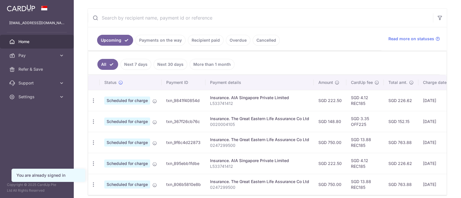
scroll to position [7, 0]
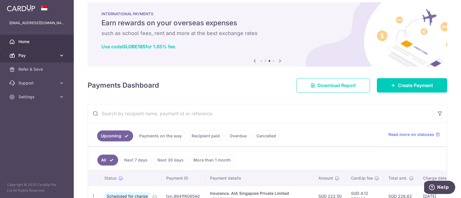
click at [58, 54] on link "Pay" at bounding box center [37, 56] width 74 height 14
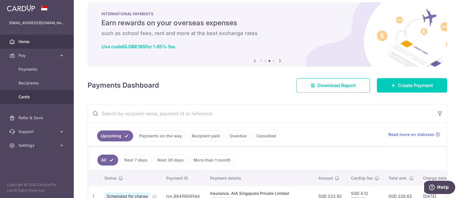
click at [38, 97] on span "Cards" at bounding box center [37, 97] width 38 height 6
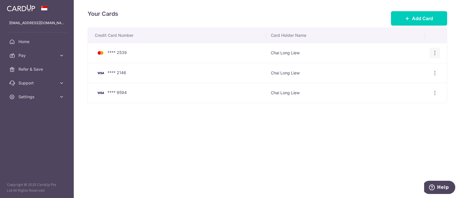
click at [435, 53] on icon "button" at bounding box center [435, 53] width 6 height 6
click at [414, 85] on span "Delete" at bounding box center [415, 83] width 39 height 7
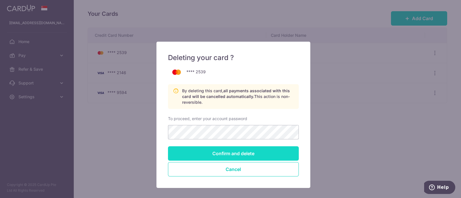
click at [235, 152] on input "Confirm and delete" at bounding box center [233, 154] width 131 height 14
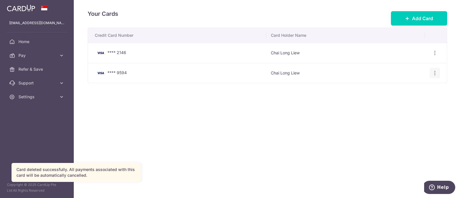
click at [435, 56] on icon "button" at bounding box center [435, 53] width 6 height 6
click at [408, 101] on span "Delete" at bounding box center [415, 102] width 39 height 7
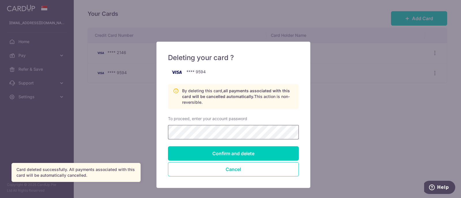
click at [168, 147] on input "Confirm and delete" at bounding box center [233, 154] width 131 height 14
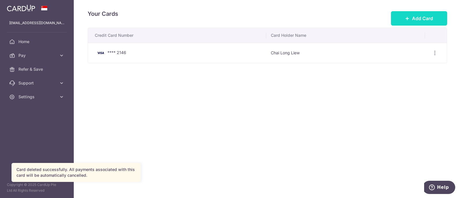
click at [421, 17] on span "Add Card" at bounding box center [422, 18] width 21 height 7
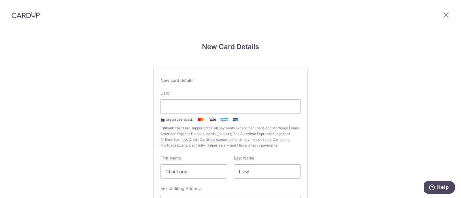
click at [215, 101] on div at bounding box center [230, 107] width 140 height 14
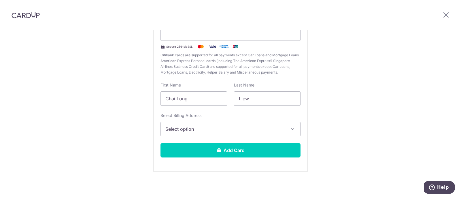
click at [228, 135] on button "Select option" at bounding box center [230, 129] width 140 height 14
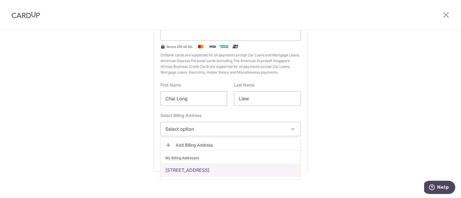
click at [219, 168] on link "950 Dunearn Road, #10-03 Gardenvista, Singapore, Singapore, Singapore-589474" at bounding box center [230, 171] width 139 height 14
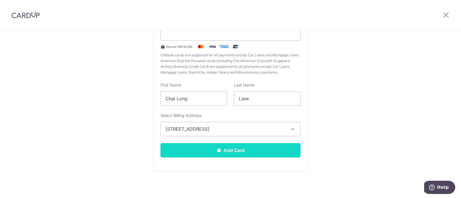
click at [234, 150] on button "Add Card" at bounding box center [230, 150] width 140 height 14
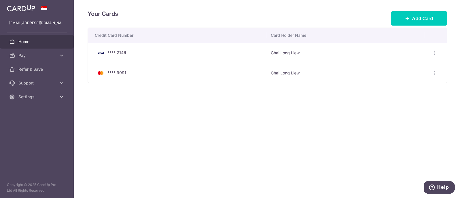
click at [23, 41] on span "Home" at bounding box center [37, 42] width 38 height 6
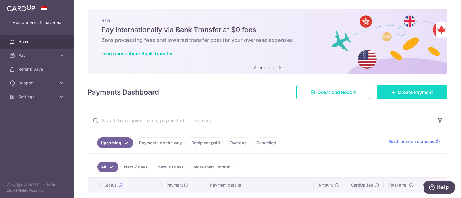
click at [408, 96] on span "Create Payment" at bounding box center [415, 92] width 35 height 7
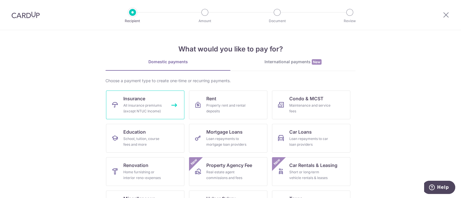
scroll to position [59, 0]
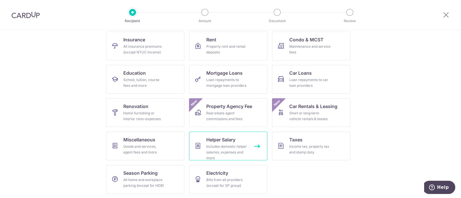
click at [231, 147] on div "Includes domestic helper salaries, expenses and more" at bounding box center [226, 152] width 41 height 17
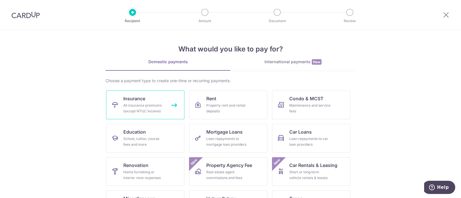
click at [145, 103] on div "All insurance premiums (except NTUC Income)" at bounding box center [143, 109] width 41 height 12
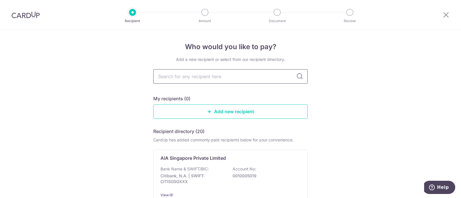
click at [178, 76] on input "text" at bounding box center [230, 76] width 154 height 14
type input "gr"
click at [190, 170] on p "Bank Name & SWIFT/BIC:" at bounding box center [184, 170] width 48 height 6
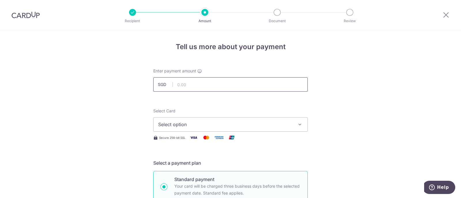
click at [204, 82] on input "text" at bounding box center [230, 84] width 154 height 14
click at [216, 84] on input "text" at bounding box center [230, 84] width 154 height 14
click at [222, 83] on input "text" at bounding box center [230, 84] width 154 height 14
type input "375.00"
click at [268, 111] on div "Select Card Select option Add credit card Your Cards **** 2146 **** 9091" at bounding box center [230, 120] width 154 height 24
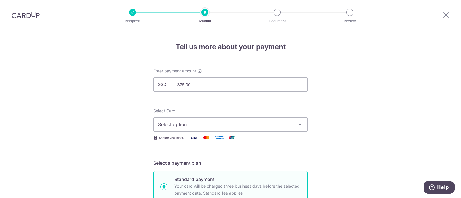
click at [231, 126] on span "Select option" at bounding box center [225, 124] width 134 height 7
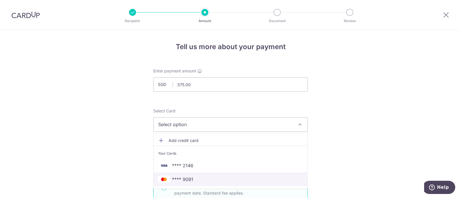
click at [220, 180] on span "**** 9091" at bounding box center [230, 179] width 145 height 7
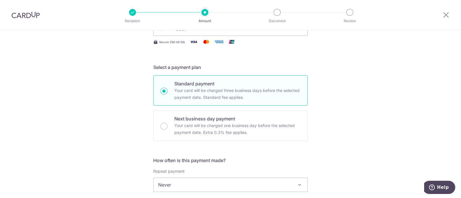
scroll to position [192, 0]
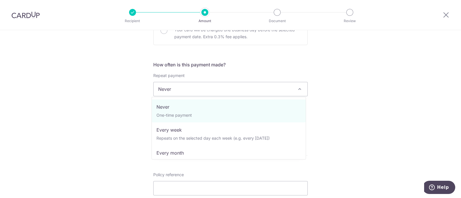
click at [251, 88] on span "Never" at bounding box center [231, 89] width 154 height 14
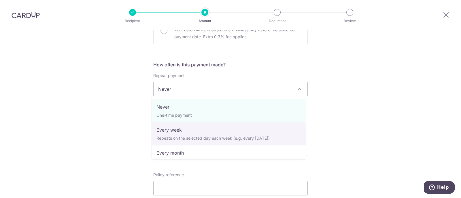
select select "2"
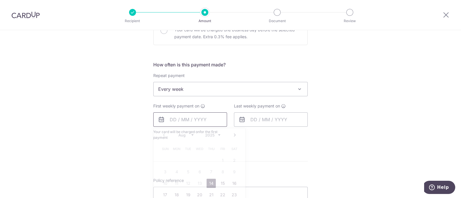
click at [193, 118] on input "text" at bounding box center [190, 120] width 74 height 14
click at [210, 182] on link "14" at bounding box center [211, 183] width 9 height 9
click at [220, 99] on div "How often is this payment made? Repeat payment Never Every week Every month Eve…" at bounding box center [230, 103] width 154 height 84
type input "[DATE]"
type input "15/08/2025"
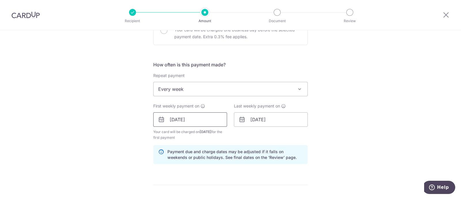
click at [213, 121] on input "[DATE]" at bounding box center [190, 120] width 74 height 14
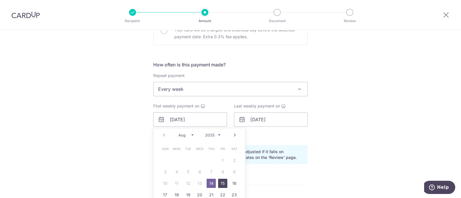
click at [221, 181] on link "15" at bounding box center [222, 183] width 9 height 9
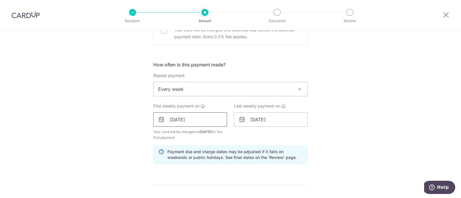
click at [216, 122] on input "15/08/2025" at bounding box center [190, 120] width 74 height 14
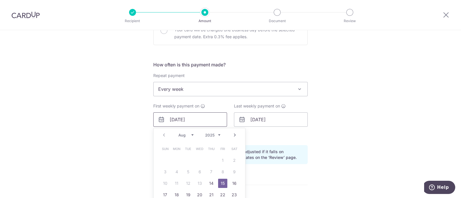
scroll to position [288, 0]
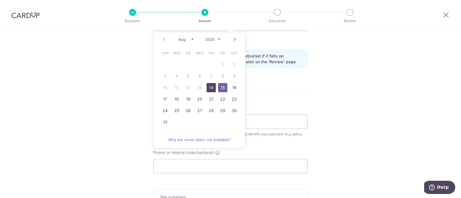
click at [208, 84] on link "14" at bounding box center [211, 87] width 9 height 9
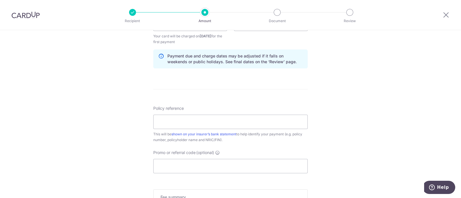
scroll to position [192, 0]
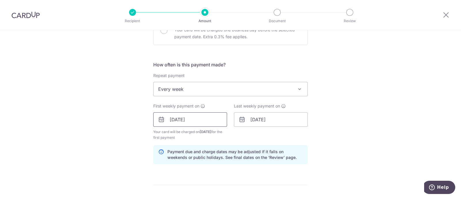
click at [210, 120] on input "[DATE]" at bounding box center [190, 120] width 74 height 14
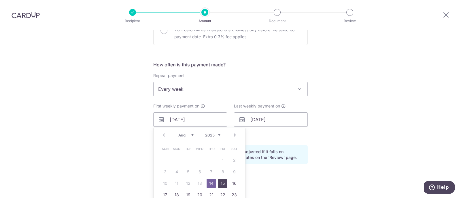
click at [222, 184] on link "15" at bounding box center [222, 183] width 9 height 9
type input "15/08/2025"
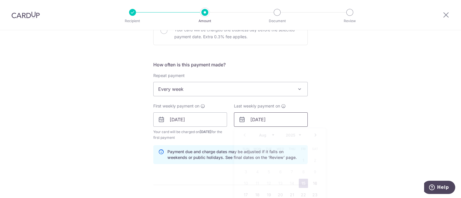
click at [268, 122] on input "15/08/2025" at bounding box center [271, 120] width 74 height 14
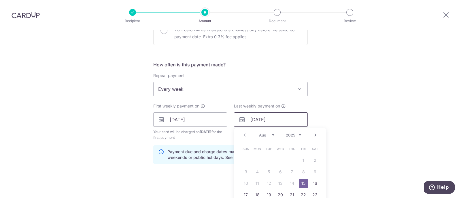
scroll to position [288, 0]
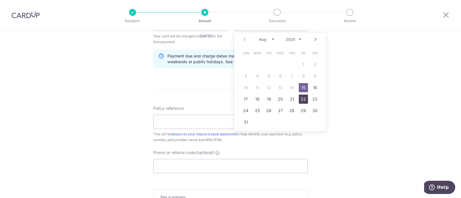
click at [299, 100] on link "22" at bounding box center [303, 99] width 9 height 9
type input "22/08/2025"
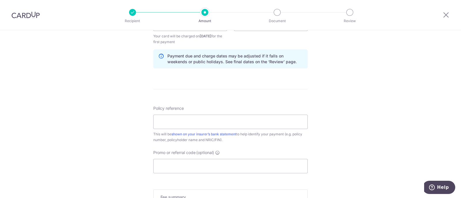
scroll to position [192, 0]
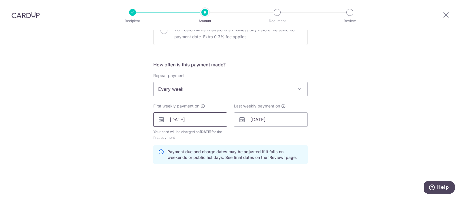
click at [213, 124] on input "15/08/2025" at bounding box center [190, 120] width 74 height 14
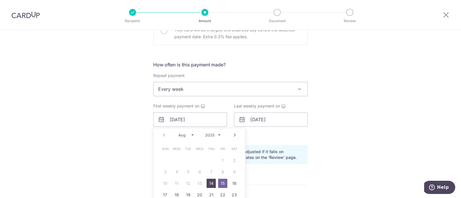
click at [207, 181] on link "14" at bounding box center [211, 183] width 9 height 9
type input "[DATE]"
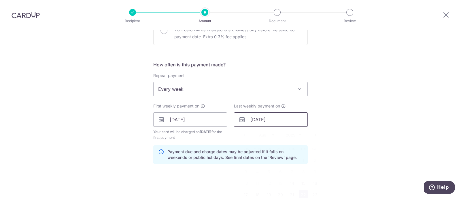
click at [266, 116] on input "22/08/2025" at bounding box center [271, 120] width 74 height 14
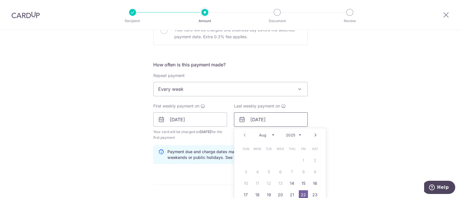
scroll to position [288, 0]
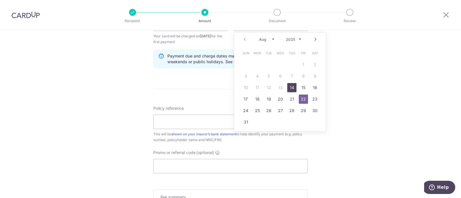
click at [293, 86] on link "14" at bounding box center [291, 87] width 9 height 9
type input "[DATE]"
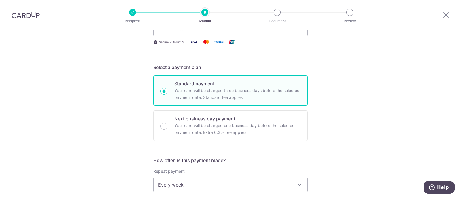
scroll to position [0, 0]
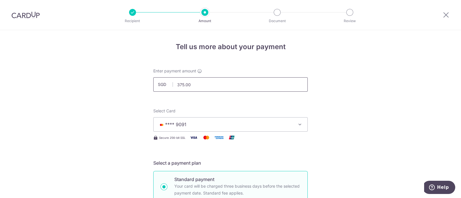
drag, startPoint x: 206, startPoint y: 86, endPoint x: 150, endPoint y: 86, distance: 56.5
click at [150, 86] on div "Enter payment amount SGD 375.00 375.00" at bounding box center [230, 80] width 161 height 24
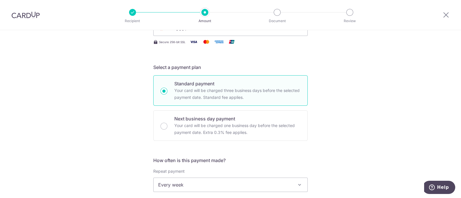
scroll to position [192, 0]
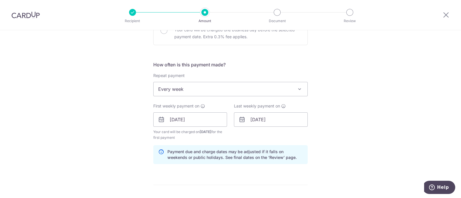
click at [201, 91] on span "Every week" at bounding box center [231, 89] width 154 height 14
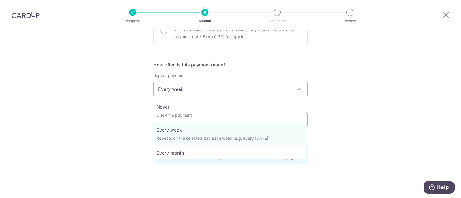
type input "750.00"
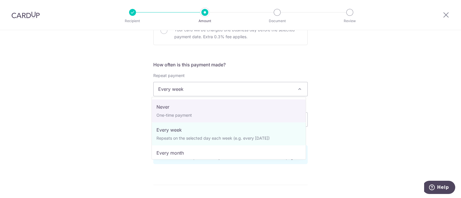
select select "1"
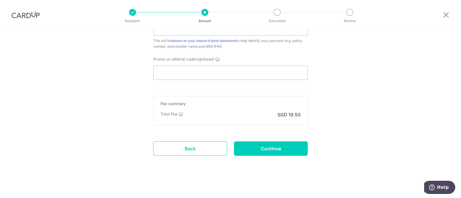
scroll to position [279, 0]
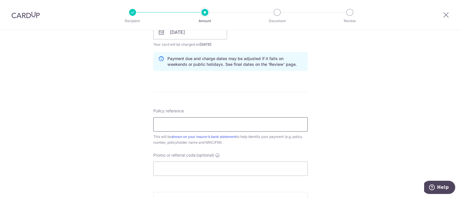
click at [211, 124] on input "Policy reference" at bounding box center [230, 125] width 154 height 14
type input "0247299500"
click at [193, 163] on input "Promo or referral code (optional)" at bounding box center [230, 169] width 154 height 14
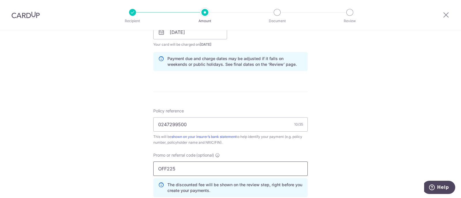
type input "OFF225"
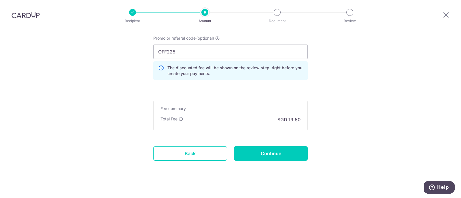
scroll to position [402, 0]
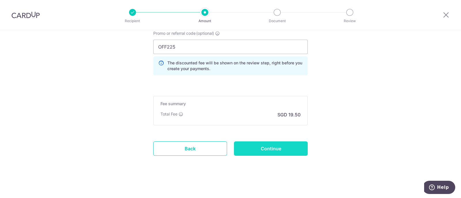
click at [253, 149] on input "Continue" at bounding box center [271, 149] width 74 height 14
type input "Create Schedule"
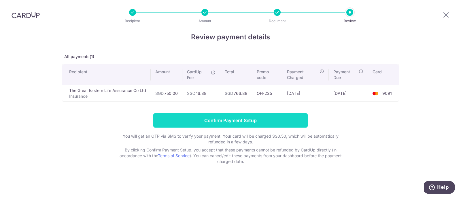
click at [232, 120] on input "Confirm Payment Setup" at bounding box center [230, 121] width 154 height 14
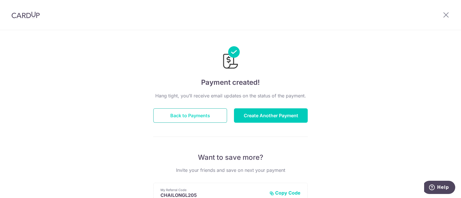
click at [212, 118] on button "Back to Payments" at bounding box center [190, 116] width 74 height 14
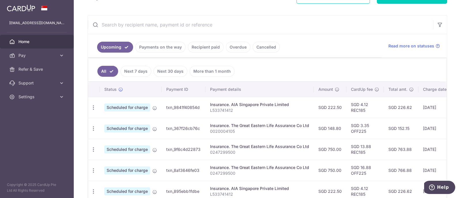
scroll to position [151, 0]
